Goal: Task Accomplishment & Management: Understand process/instructions

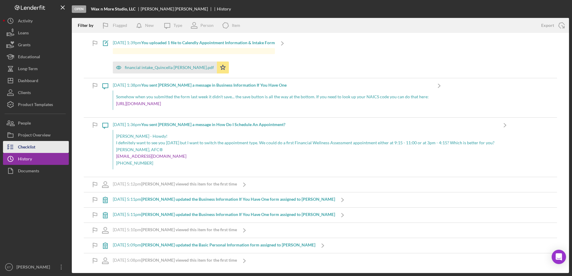
click at [30, 145] on div "Checklist" at bounding box center [26, 147] width 17 height 13
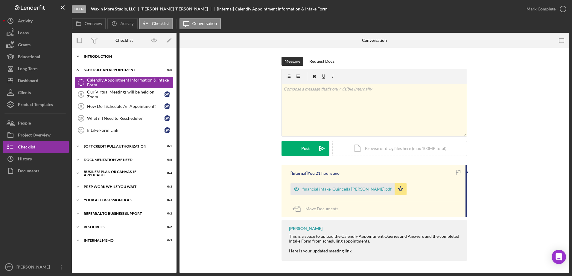
click at [100, 56] on div "Introduction" at bounding box center [126, 57] width 85 height 4
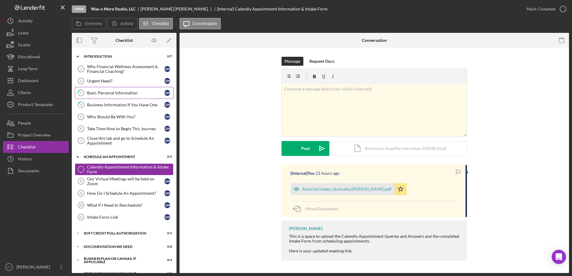
click at [105, 92] on div "Basic Personal Information" at bounding box center [125, 93] width 77 height 5
